Goal: Find specific page/section: Find specific page/section

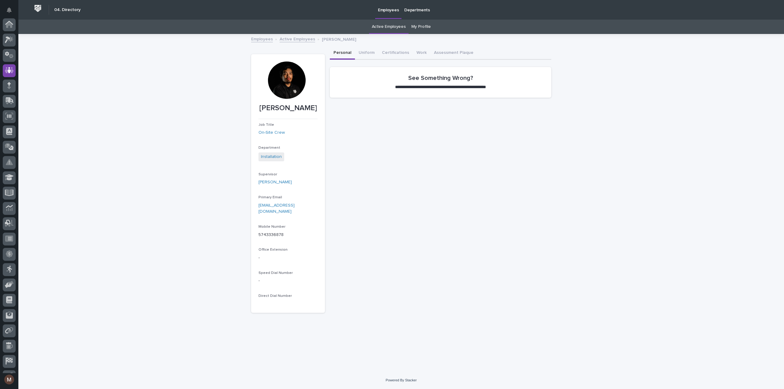
scroll to position [43, 0]
click at [7, 27] on icon at bounding box center [9, 27] width 9 height 7
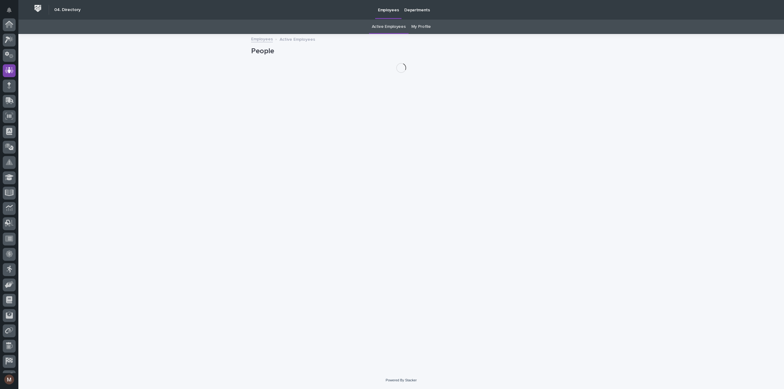
scroll to position [43, 0]
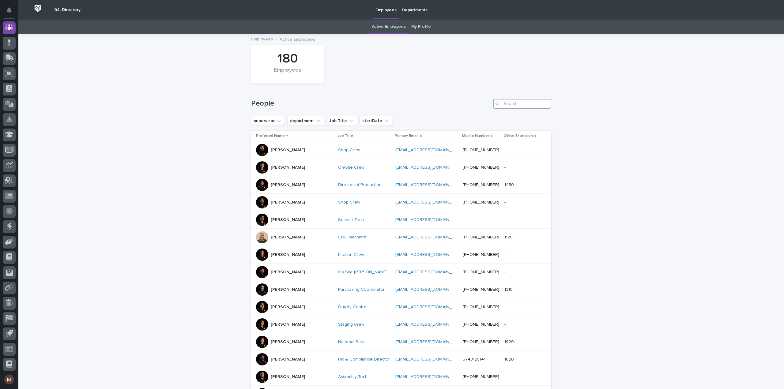
click at [521, 102] on input "Search" at bounding box center [522, 104] width 58 height 10
type input "[PERSON_NAME]"
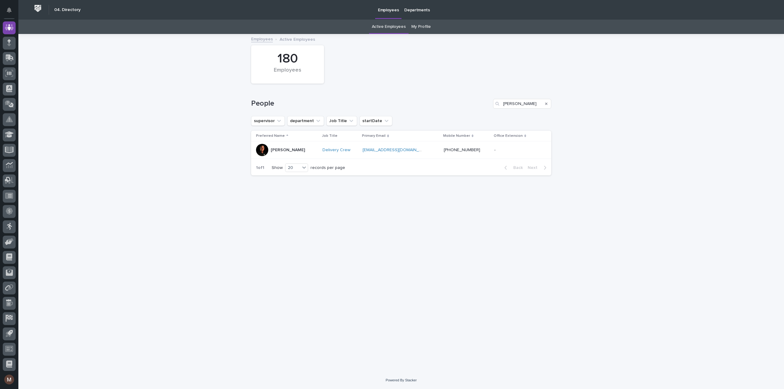
click at [290, 150] on p "[PERSON_NAME]" at bounding box center [288, 150] width 34 height 5
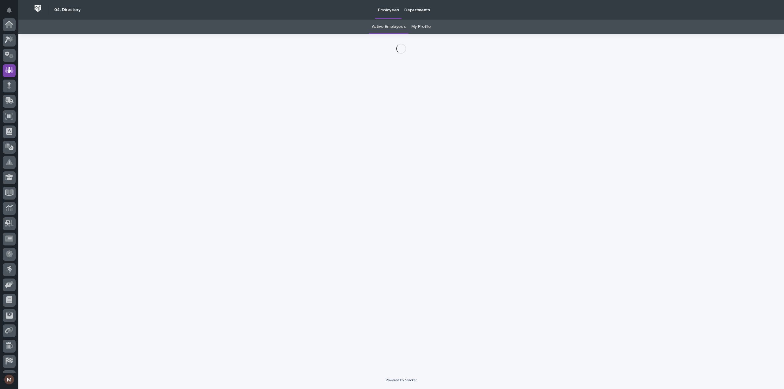
scroll to position [43, 0]
